Goal: Task Accomplishment & Management: Use online tool/utility

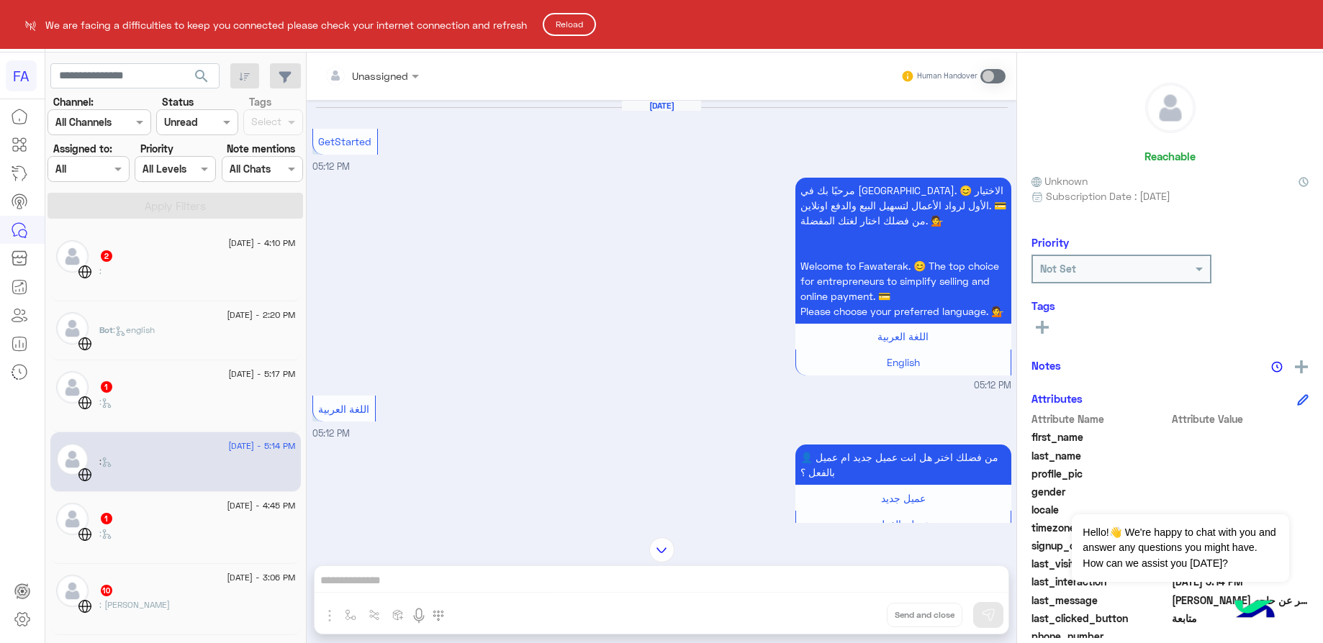
scroll to position [100, 0]
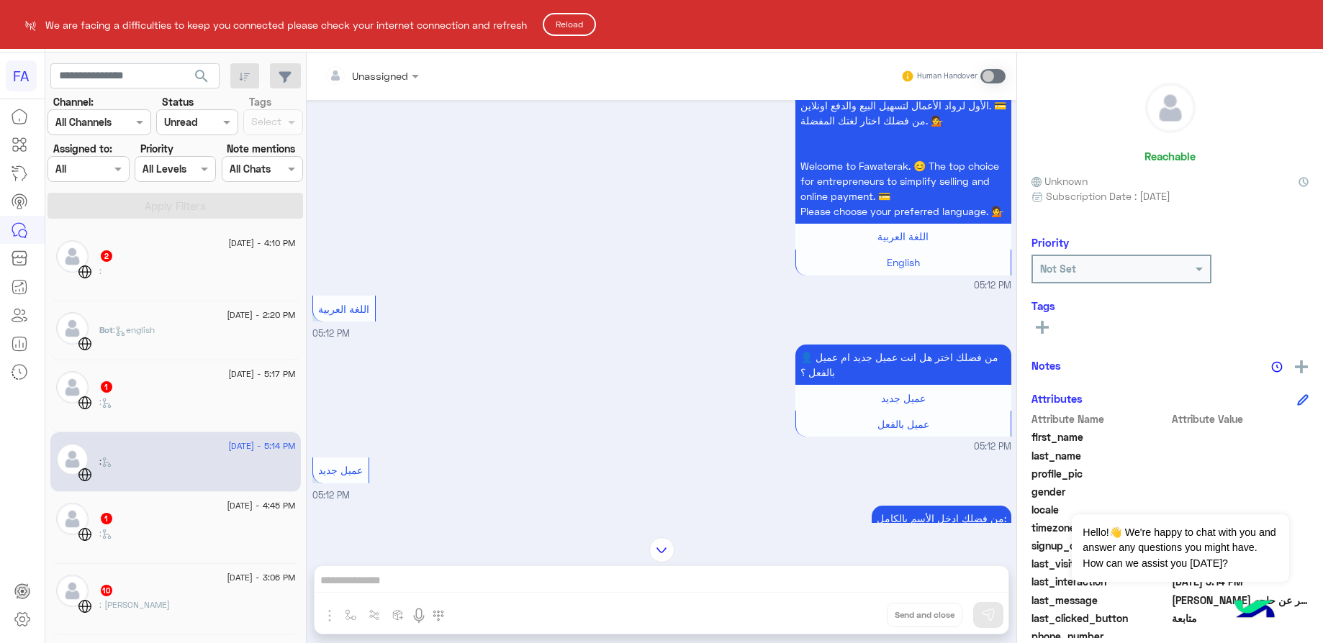
click at [189, 116] on html "FA We are facing a difficulties to keep you connected please check your interne…" at bounding box center [661, 321] width 1323 height 643
click at [189, 119] on html "FA We are facing a difficulties to keep you connected please check your interne…" at bounding box center [661, 321] width 1323 height 643
click at [219, 121] on html "FA We are facing a difficulties to keep you connected please check your interne…" at bounding box center [661, 321] width 1323 height 643
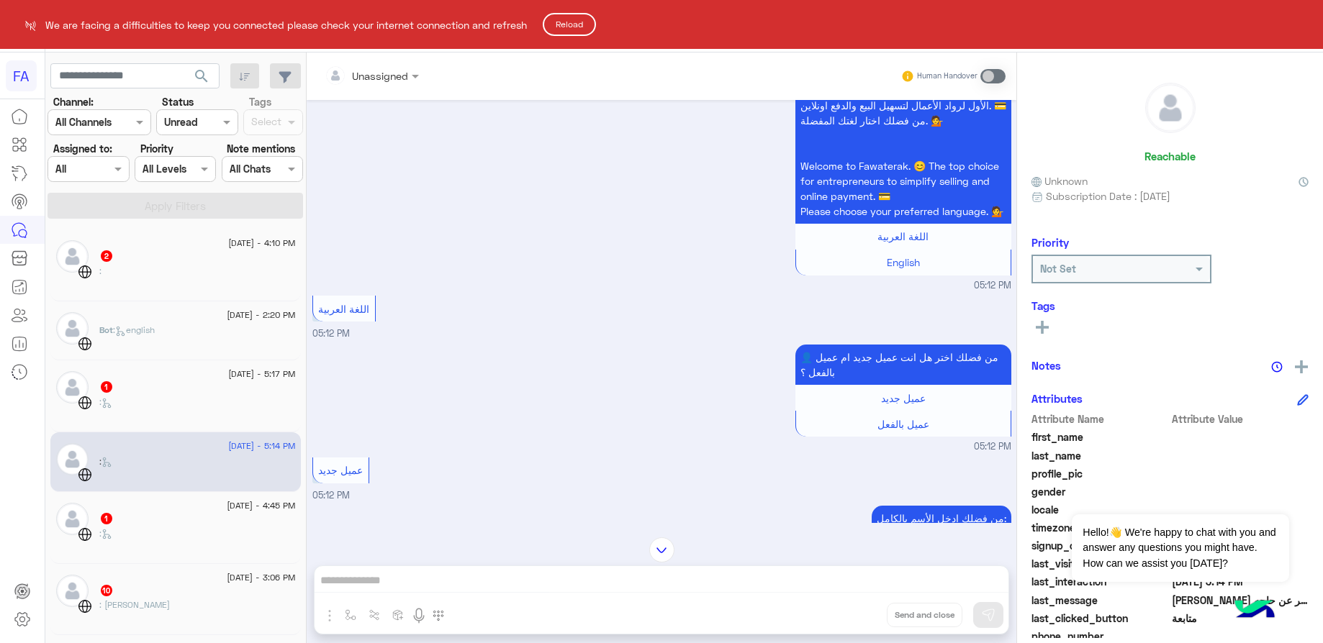
click at [581, 25] on button "Reload" at bounding box center [569, 24] width 53 height 23
